Goal: Transaction & Acquisition: Purchase product/service

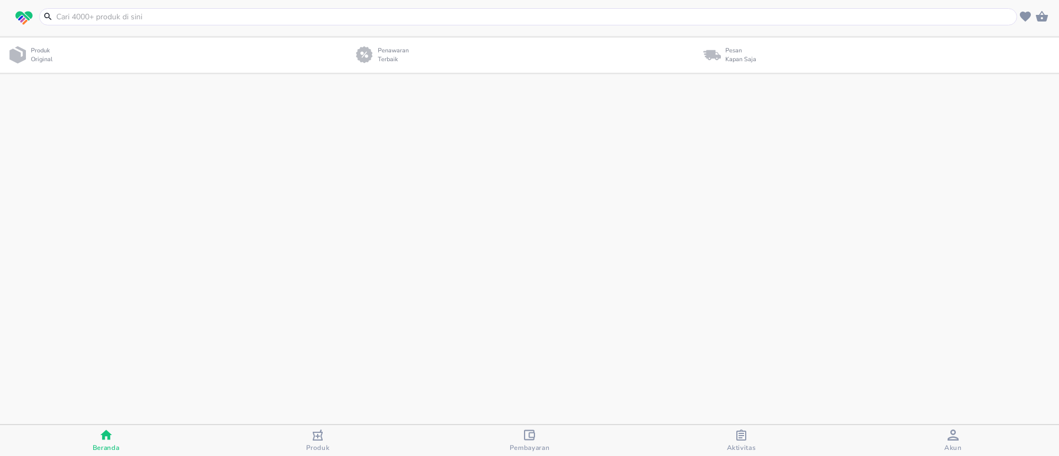
click at [89, 15] on input "text" at bounding box center [534, 17] width 959 height 12
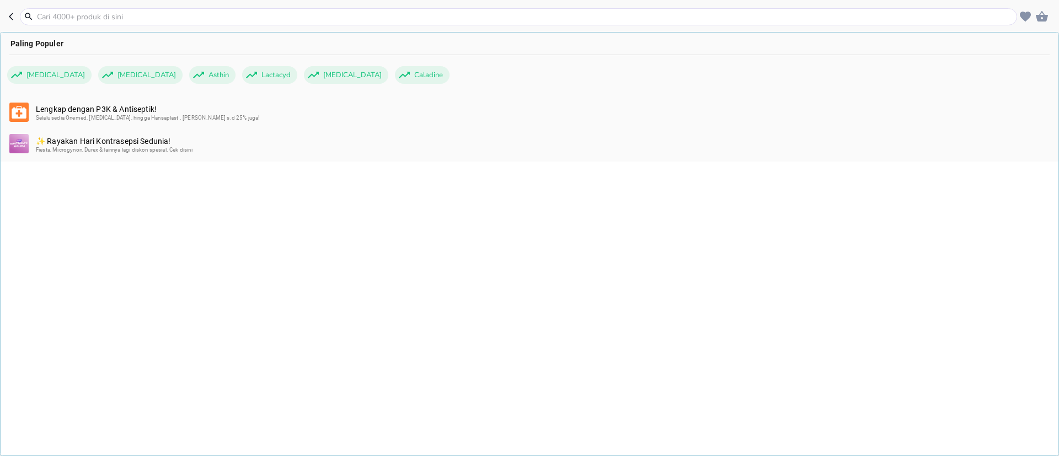
paste input "Gliquidone"
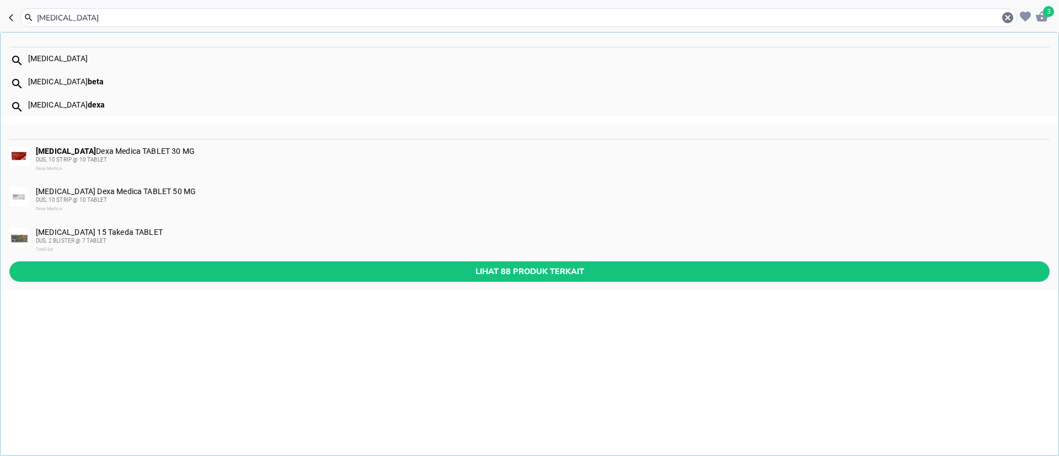
type input "Gliquidone"
click at [164, 169] on div "Dexa Medica" at bounding box center [542, 168] width 1013 height 9
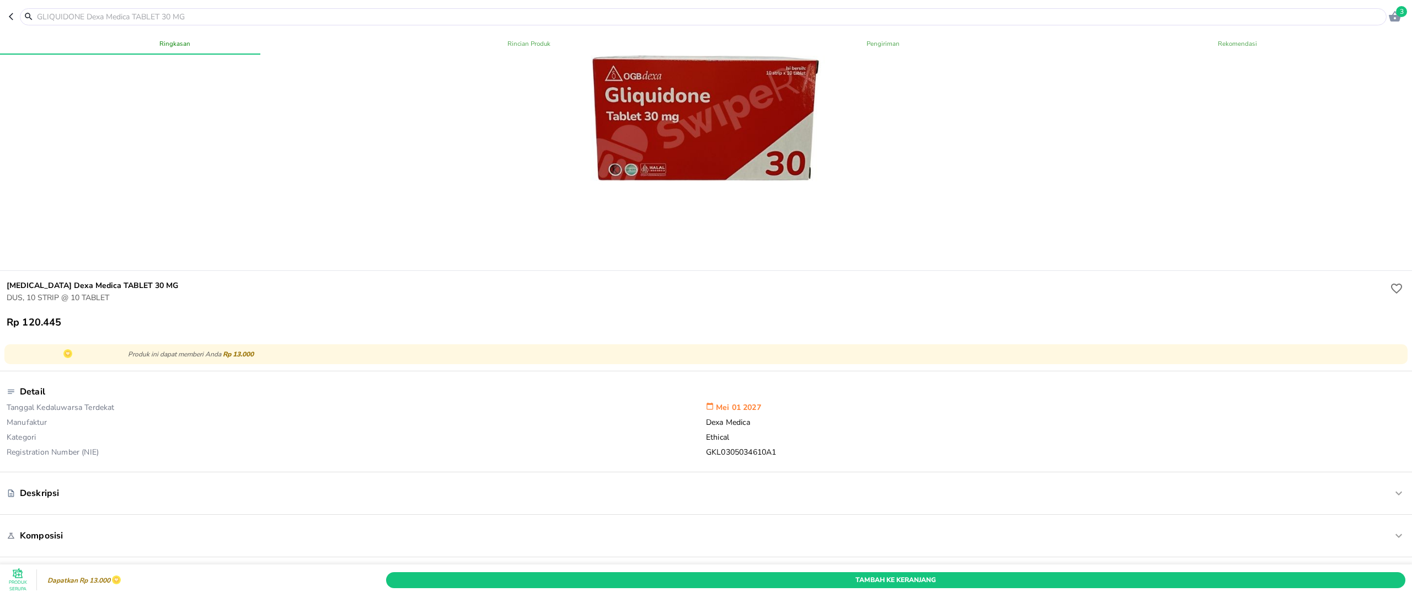
scroll to position [83, 0]
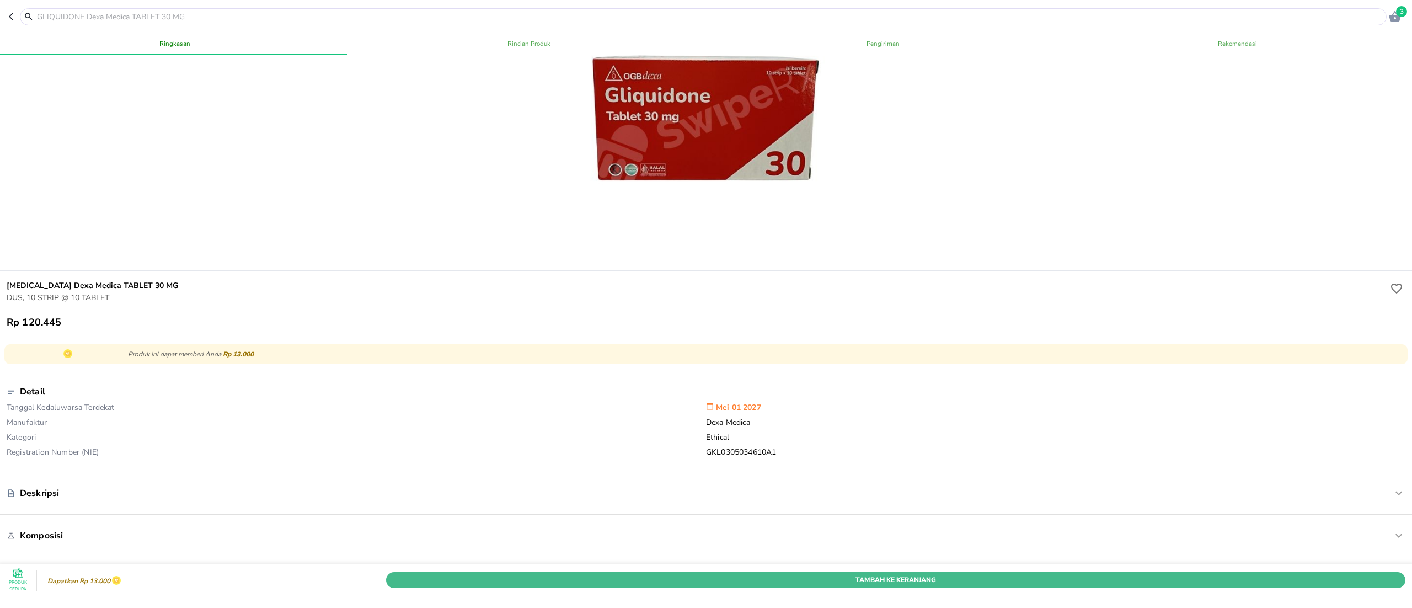
click at [863, 456] on span "Tambah Ke Keranjang" at bounding box center [895, 580] width 1003 height 12
